Goal: Information Seeking & Learning: Learn about a topic

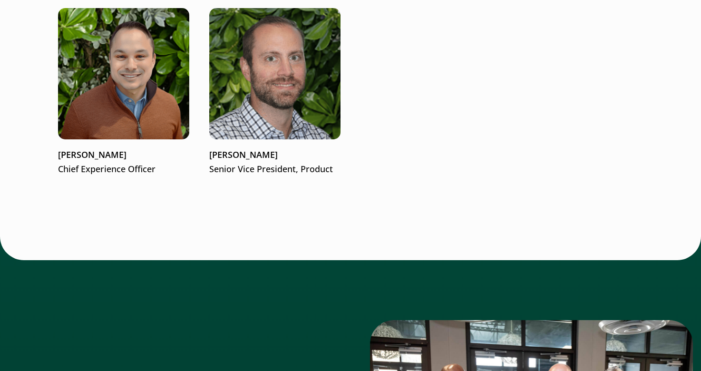
scroll to position [1711, 0]
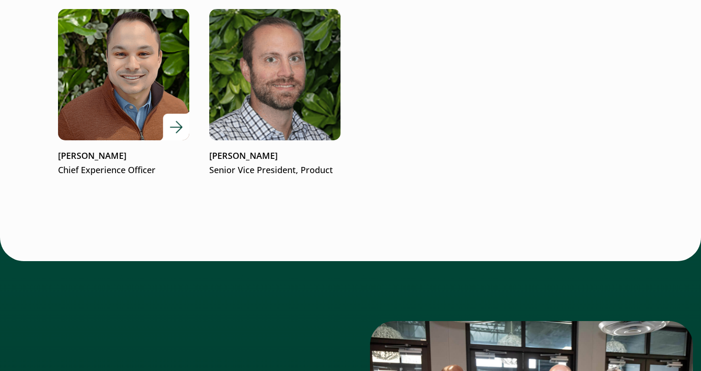
click at [137, 55] on img at bounding box center [123, 74] width 157 height 157
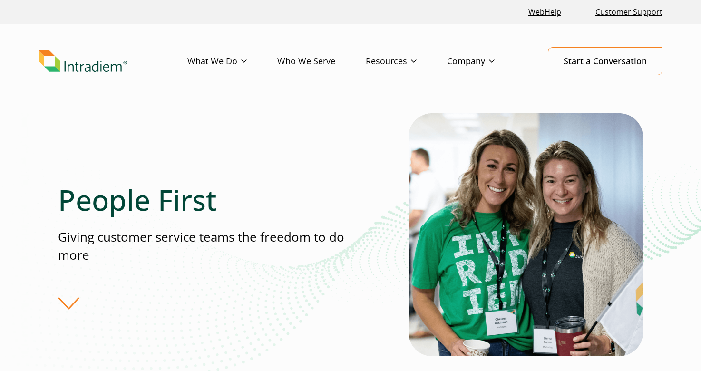
scroll to position [0, 0]
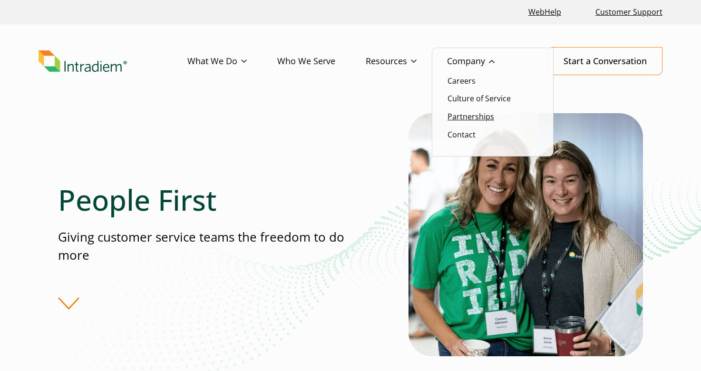
click at [469, 117] on link "Partnerships" at bounding box center [471, 116] width 47 height 10
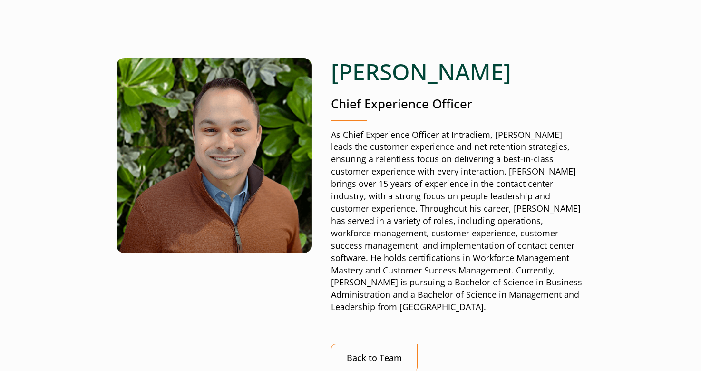
scroll to position [78, 0]
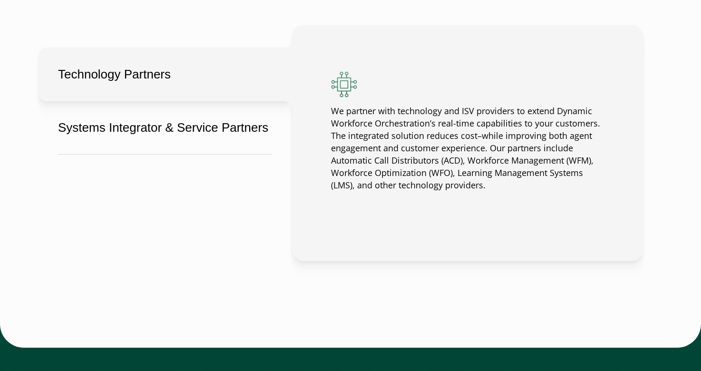
scroll to position [805, 0]
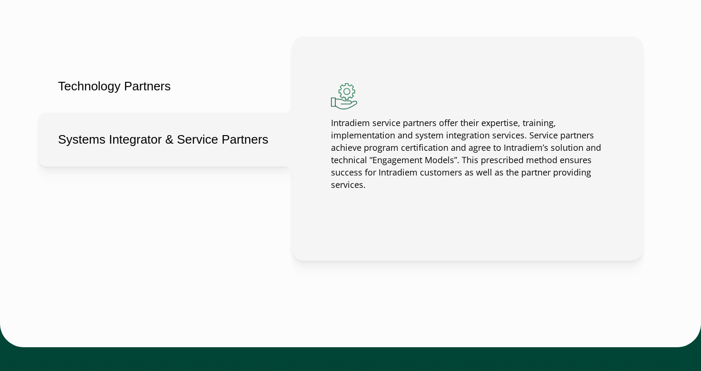
click at [221, 145] on button "Systems Integrator & Service Partners" at bounding box center [165, 140] width 253 height 54
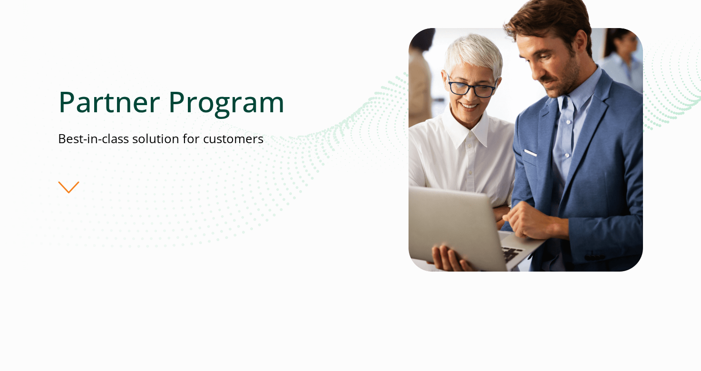
scroll to position [124, 0]
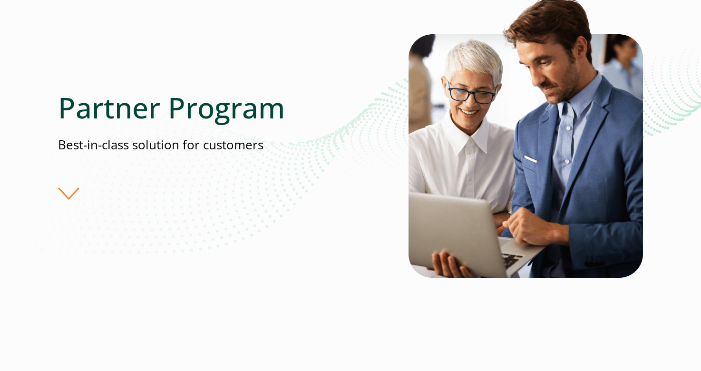
click at [70, 195] on div "Partner Program Best-in-class solution for customers" at bounding box center [233, 144] width 351 height 109
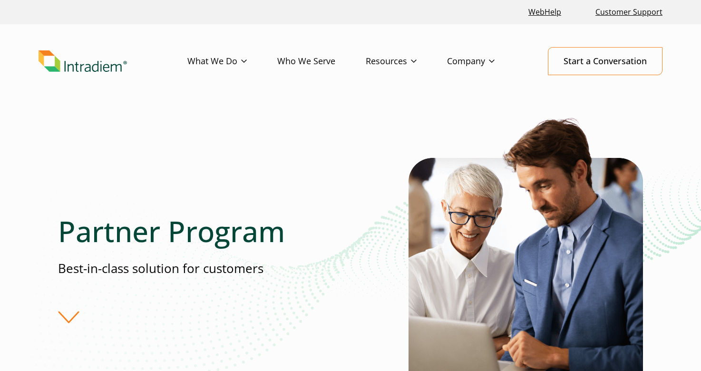
scroll to position [0, 0]
click at [317, 61] on link "Who We Serve" at bounding box center [321, 62] width 88 height 28
